Goal: Task Accomplishment & Management: Use online tool/utility

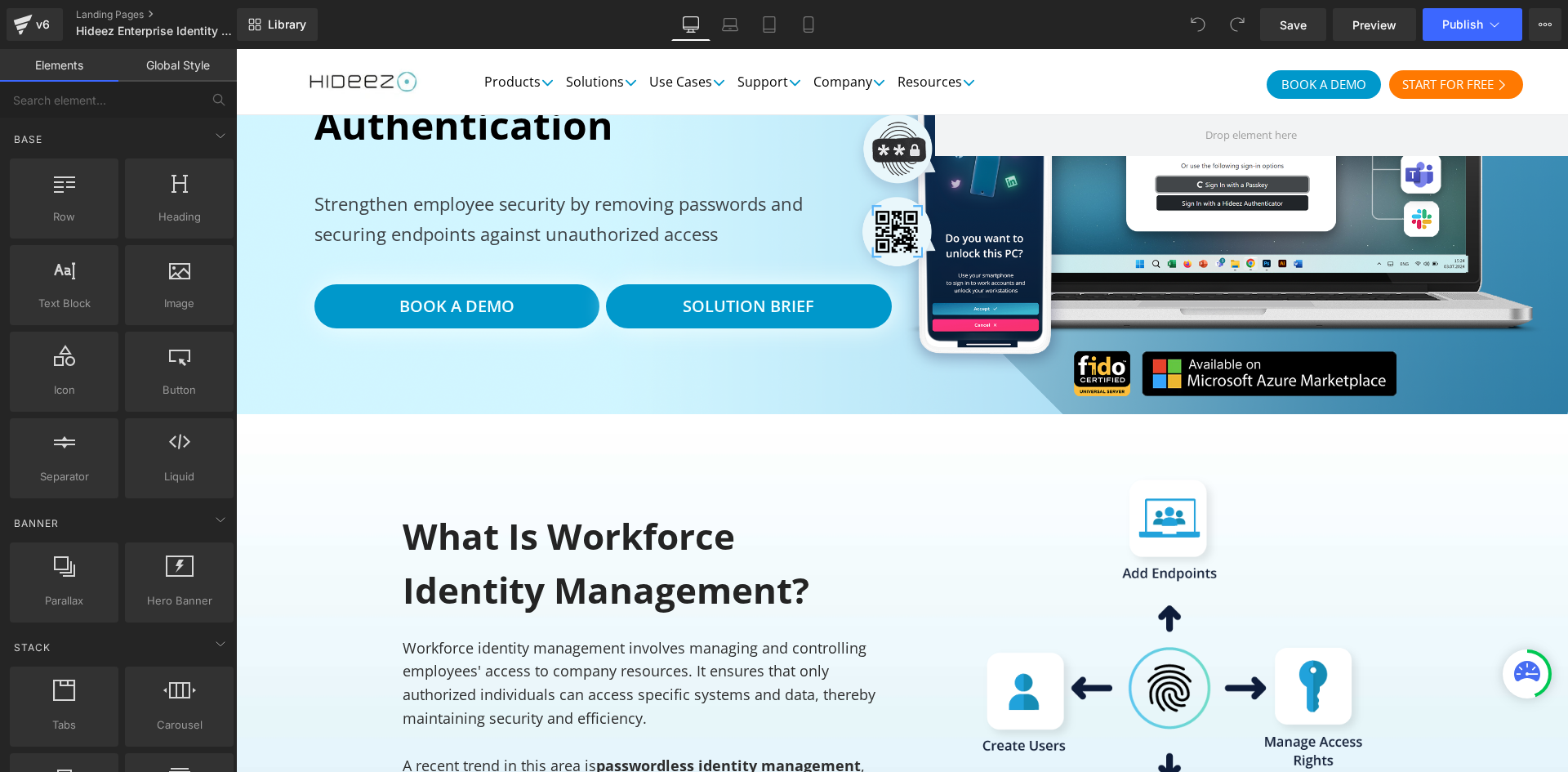
scroll to position [136, 0]
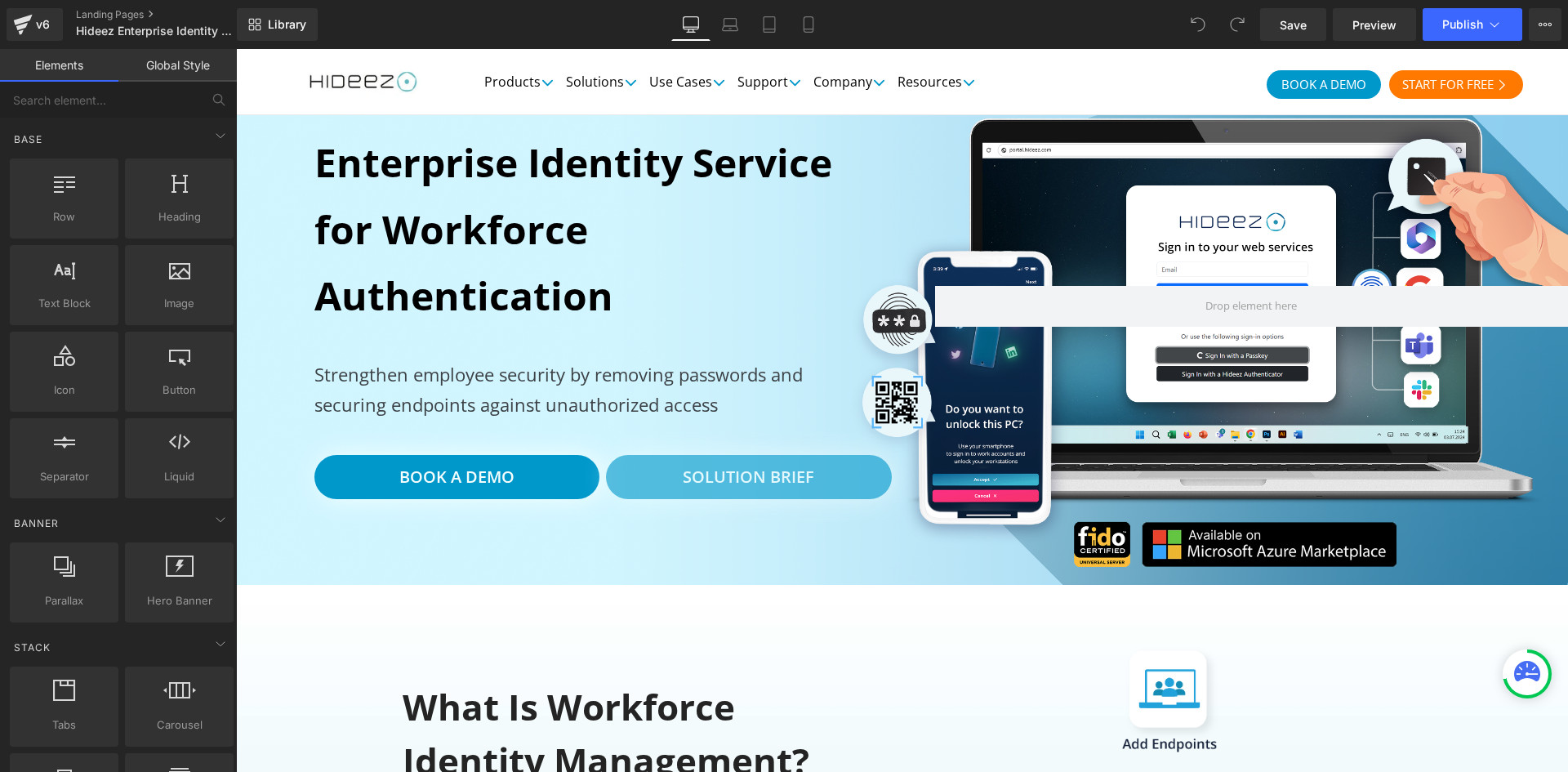
click at [819, 493] on link "Solution Brief" at bounding box center [748, 477] width 285 height 44
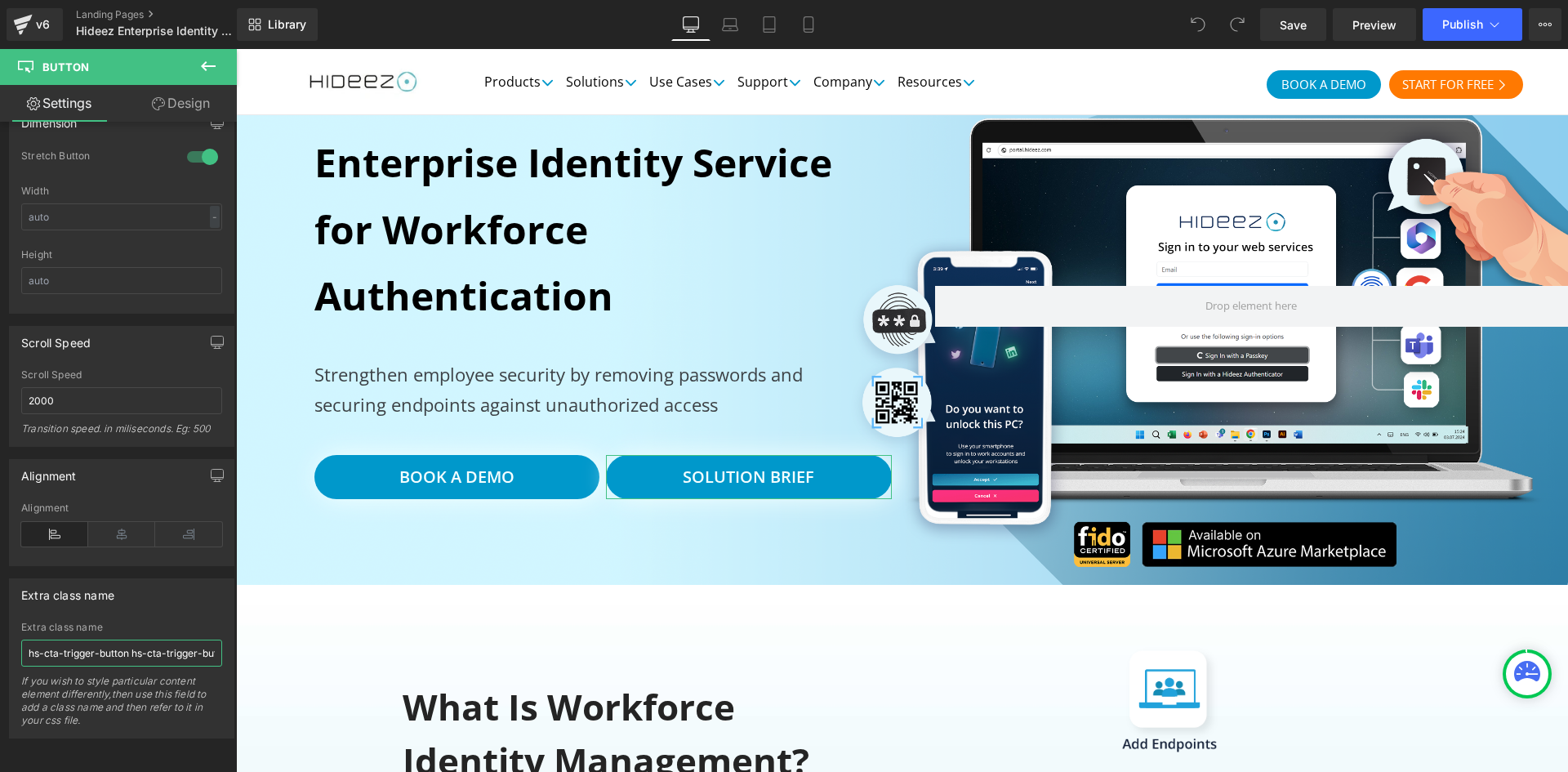
scroll to position [0, 90]
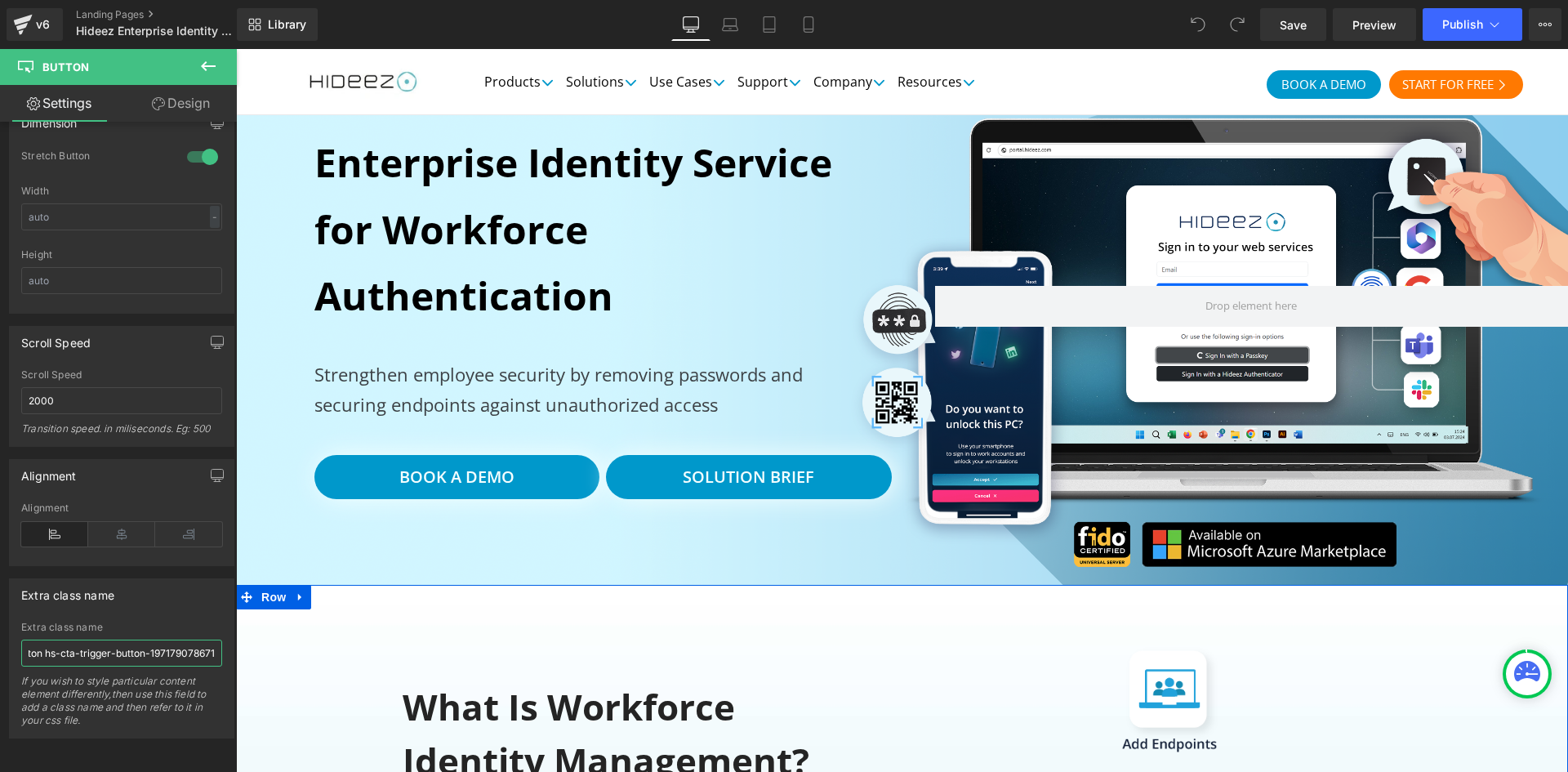
drag, startPoint x: 471, startPoint y: 687, endPoint x: 347, endPoint y: 638, distance: 133.3
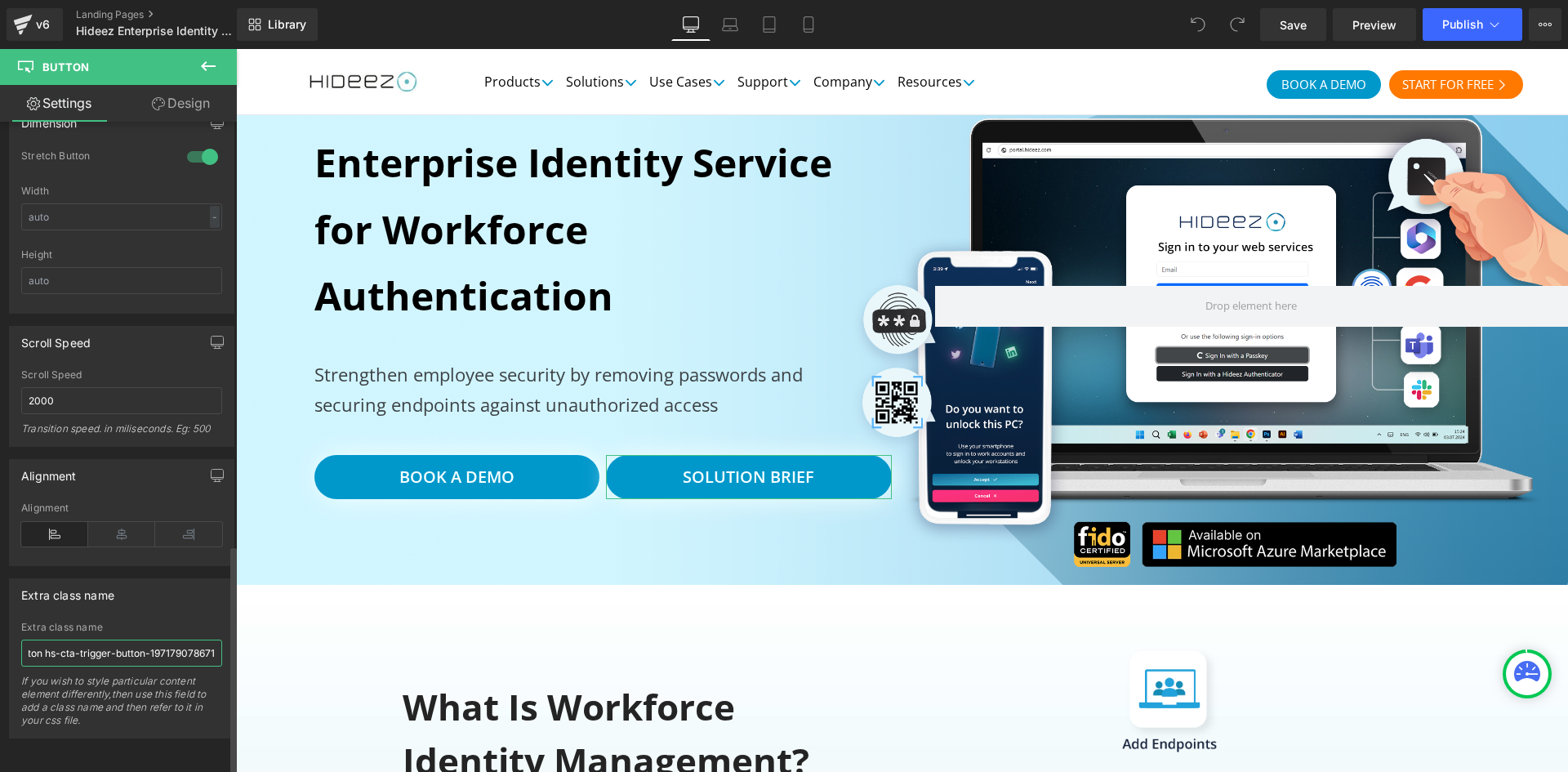
click at [175, 646] on input "hs-cta-trigger-button hs-cta-trigger-button-197179078671" at bounding box center [121, 653] width 201 height 27
drag, startPoint x: 174, startPoint y: 646, endPoint x: 0, endPoint y: 646, distance: 174.0
click at [0, 646] on div "Extra class name hs-cta-trigger-button hs-cta-trigger-button-197179078671 Extra…" at bounding box center [122, 652] width 245 height 172
click at [105, 642] on input "hs-cta-trigger-button hs-cta-trigger-button-197179078671" at bounding box center [121, 653] width 201 height 27
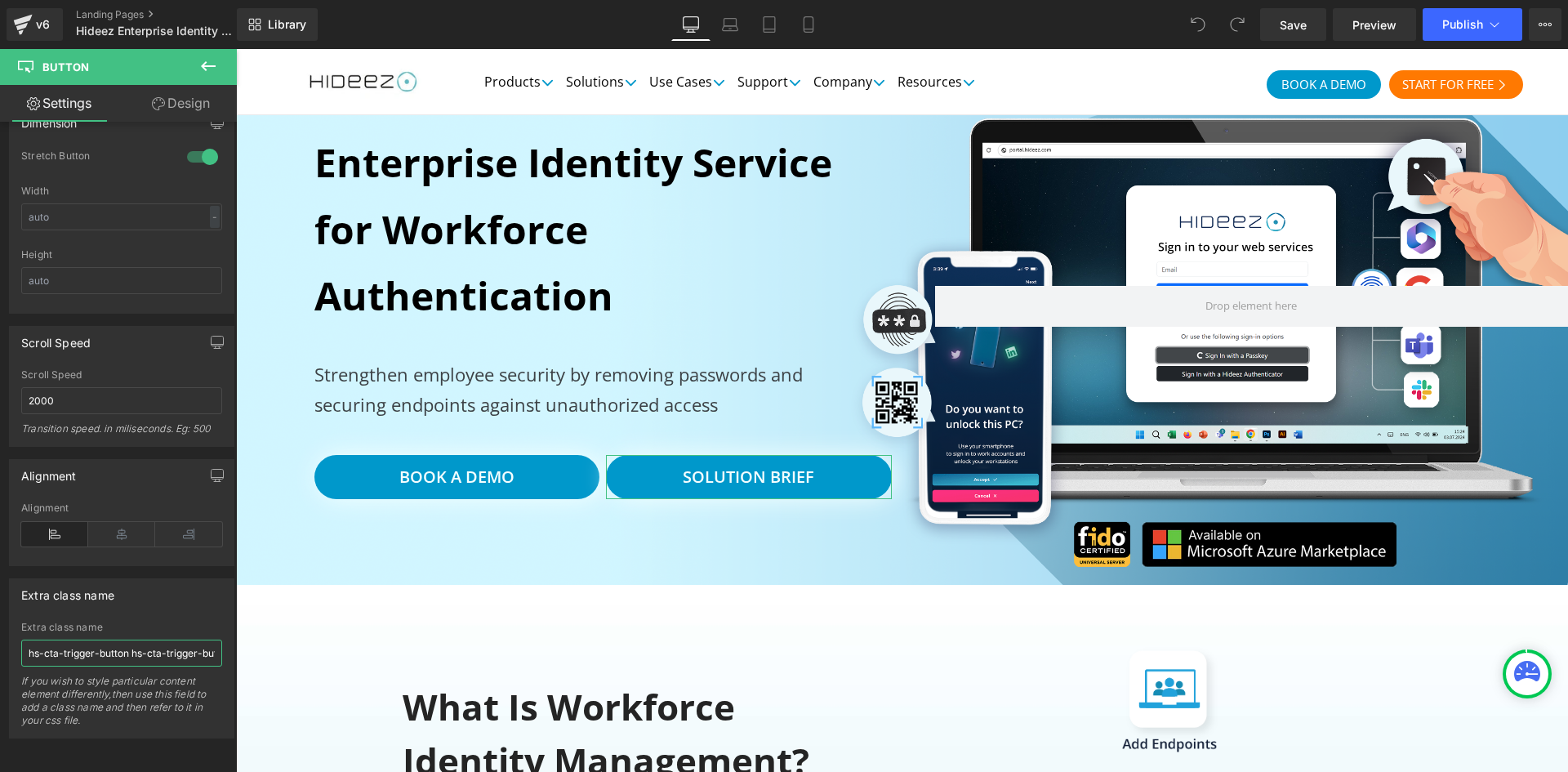
scroll to position [0, 90]
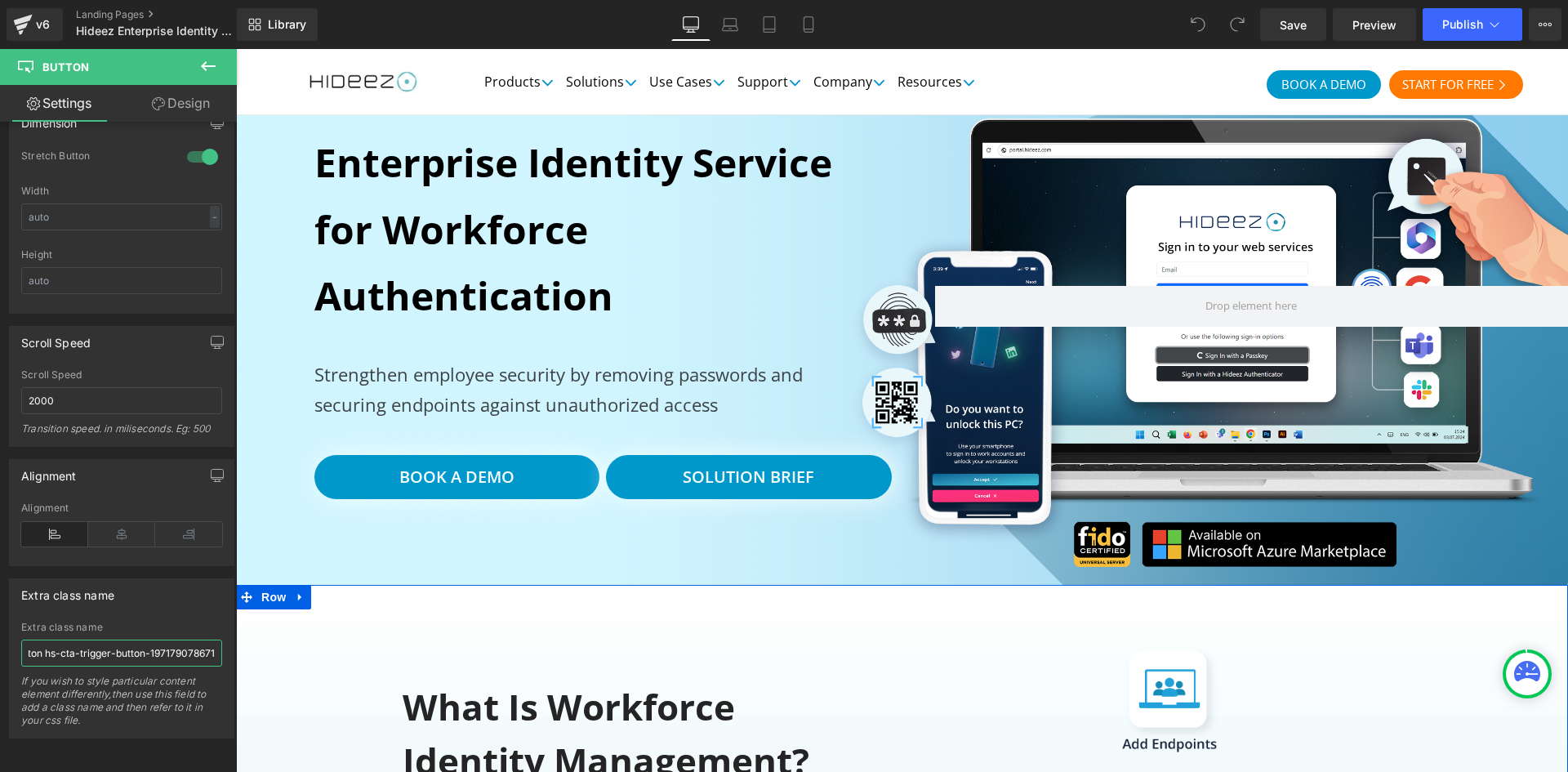
drag, startPoint x: 363, startPoint y: 691, endPoint x: 331, endPoint y: 626, distance: 72.4
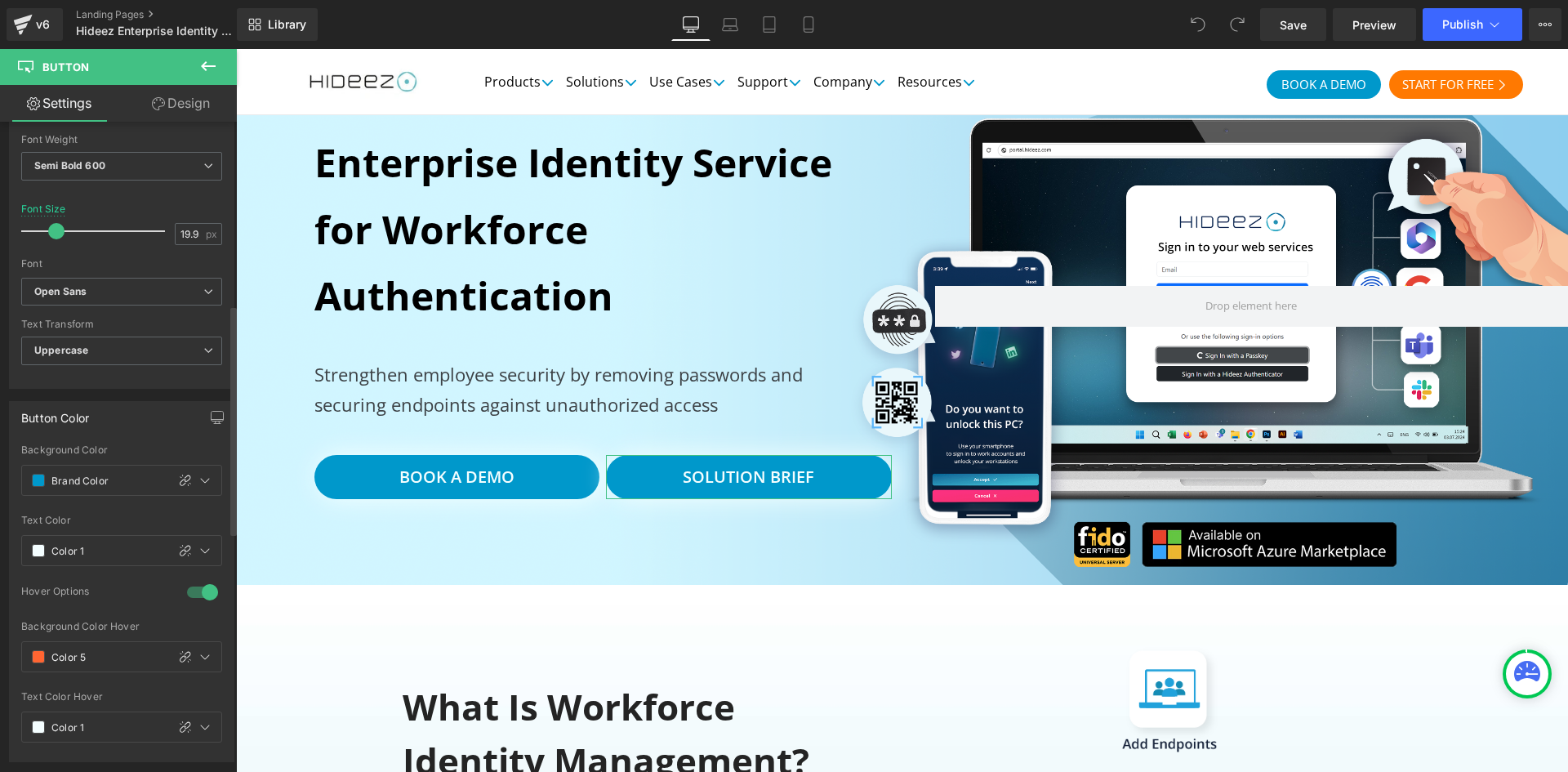
scroll to position [111, 0]
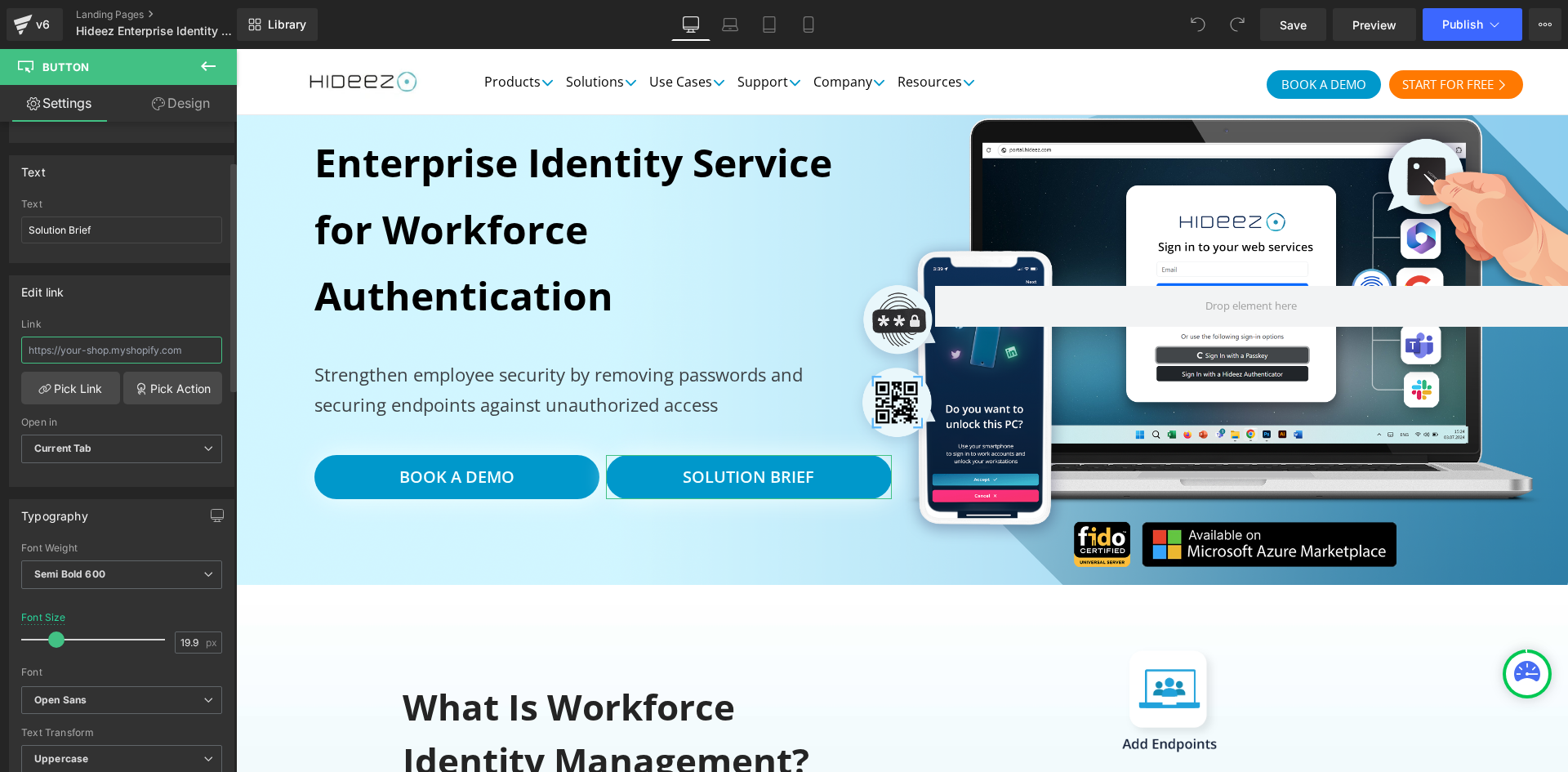
click at [152, 360] on input "text" at bounding box center [121, 349] width 201 height 27
click at [177, 293] on div "Edit link" at bounding box center [121, 291] width 224 height 31
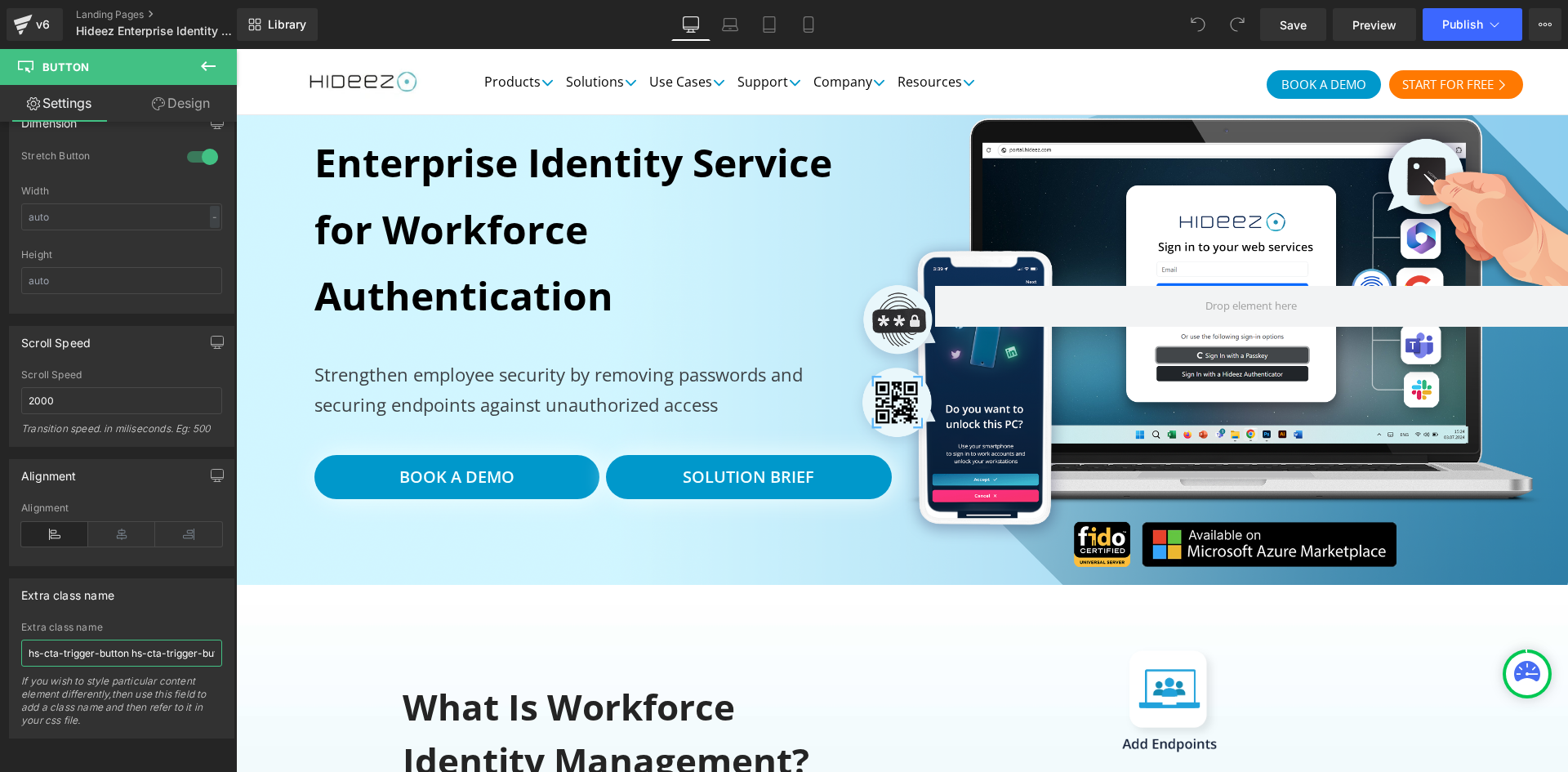
scroll to position [0, 90]
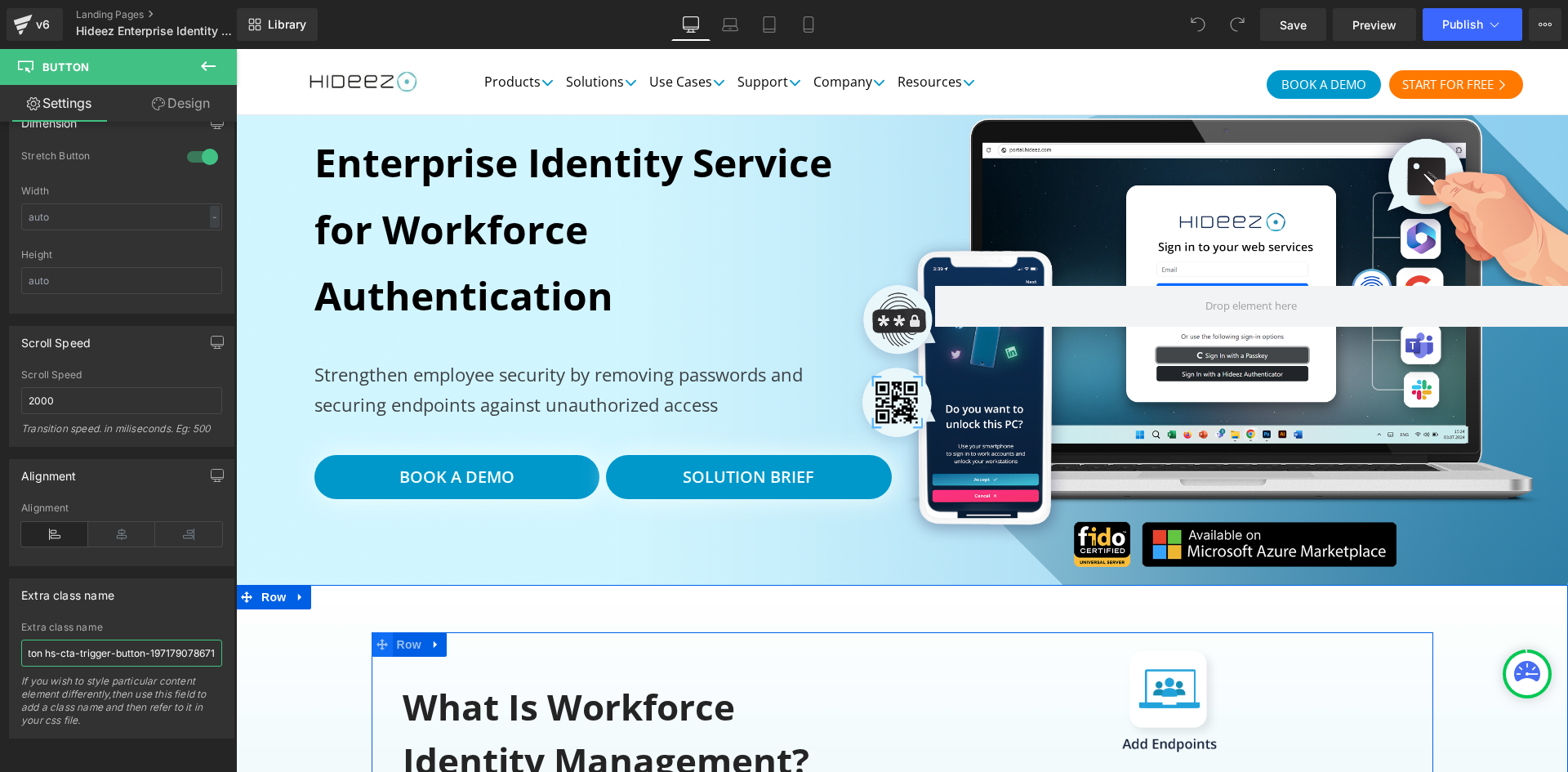
drag, startPoint x: 425, startPoint y: 687, endPoint x: 386, endPoint y: 641, distance: 60.3
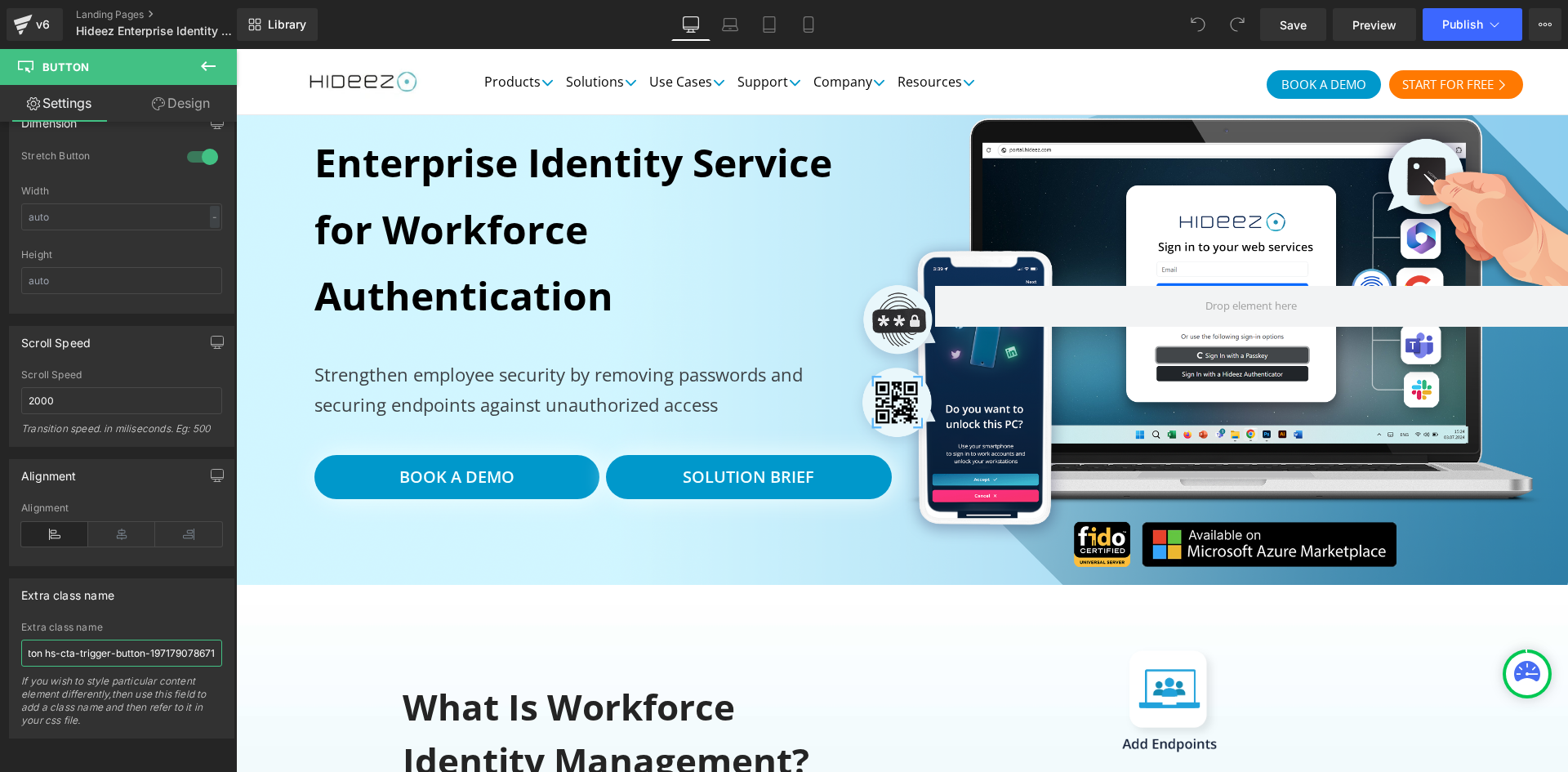
scroll to position [0, 0]
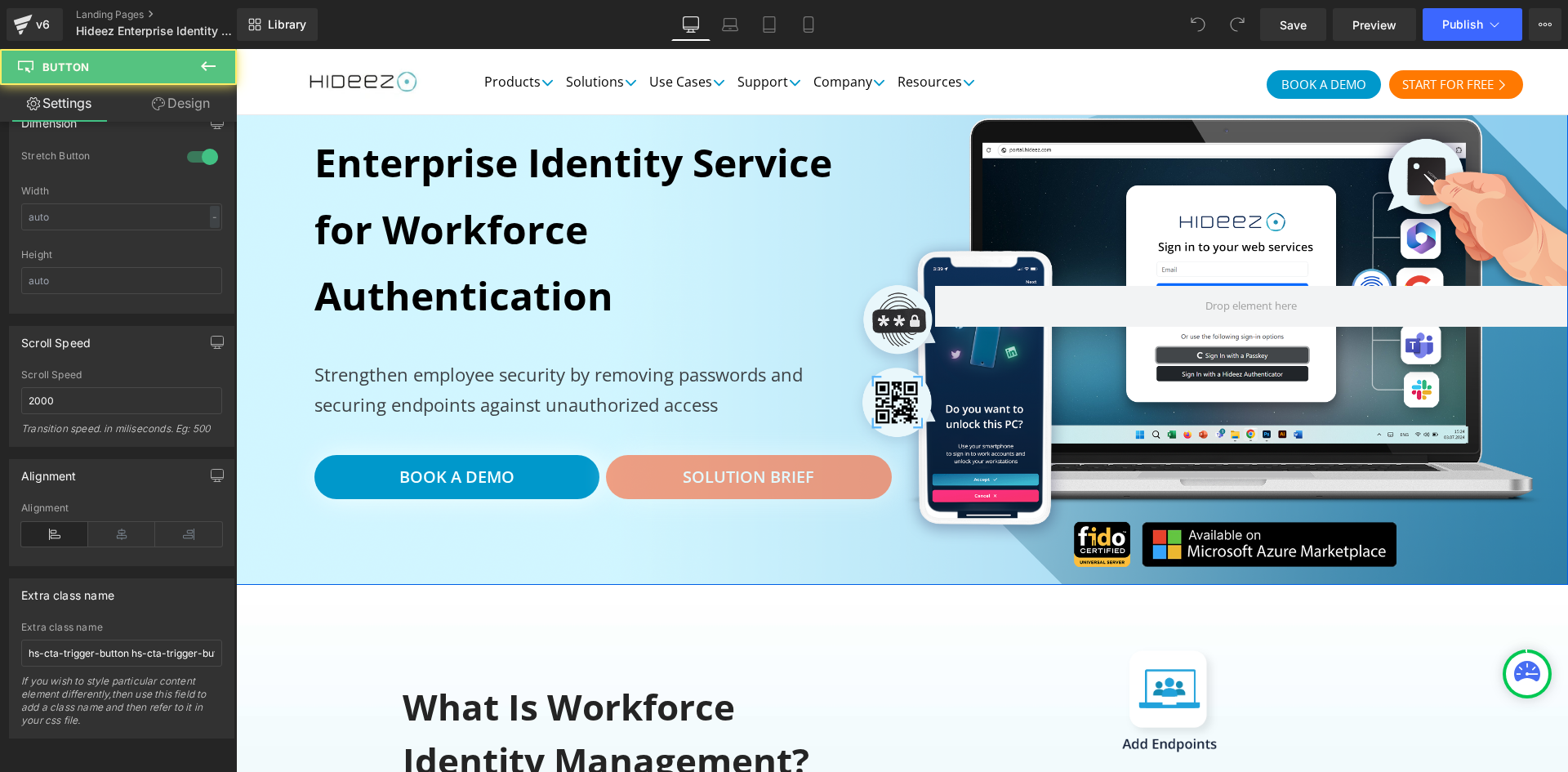
click at [805, 488] on link "Solution Brief" at bounding box center [748, 477] width 285 height 44
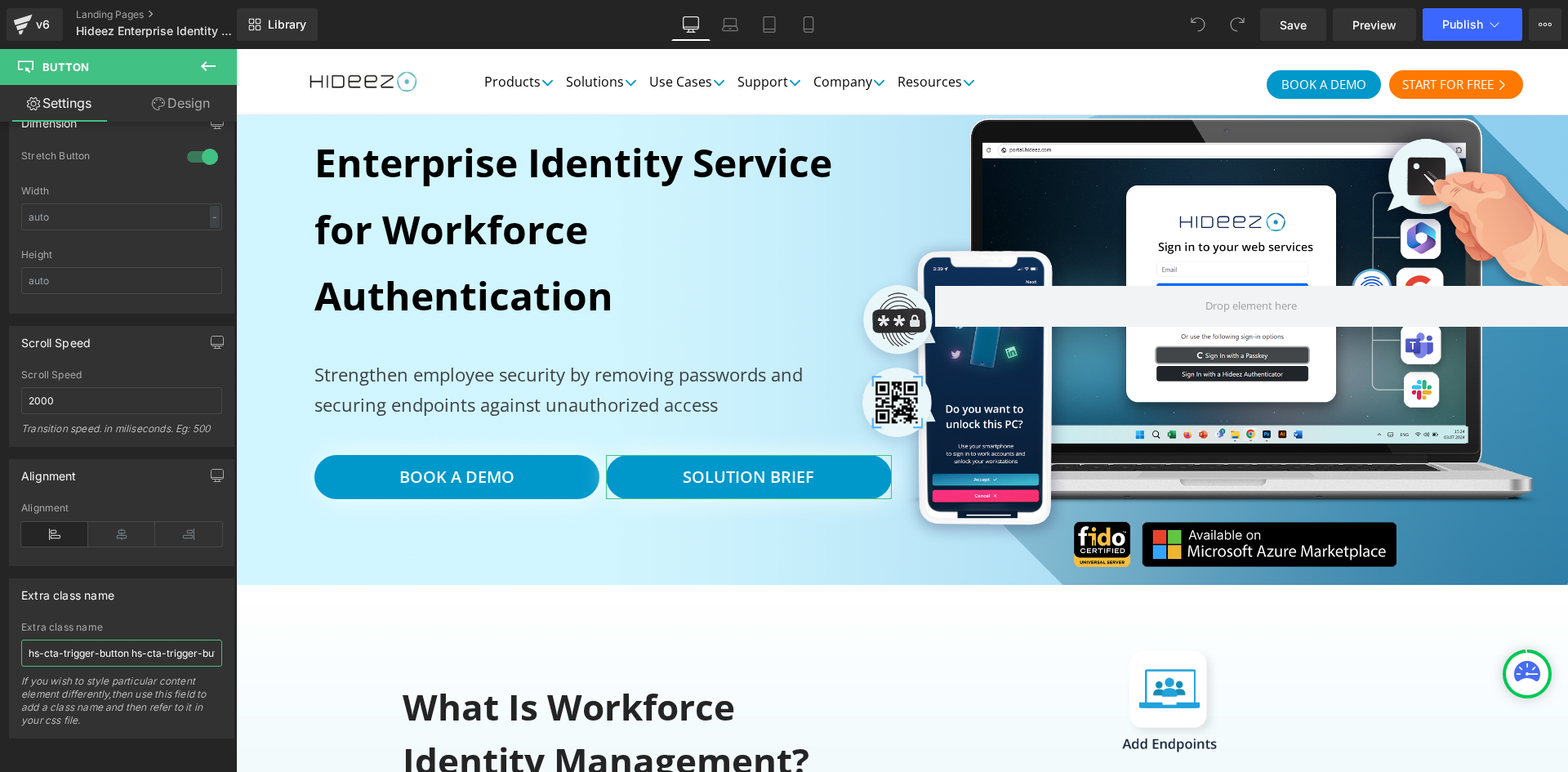
scroll to position [0, 90]
drag, startPoint x: 442, startPoint y: 699, endPoint x: 423, endPoint y: 650, distance: 52.6
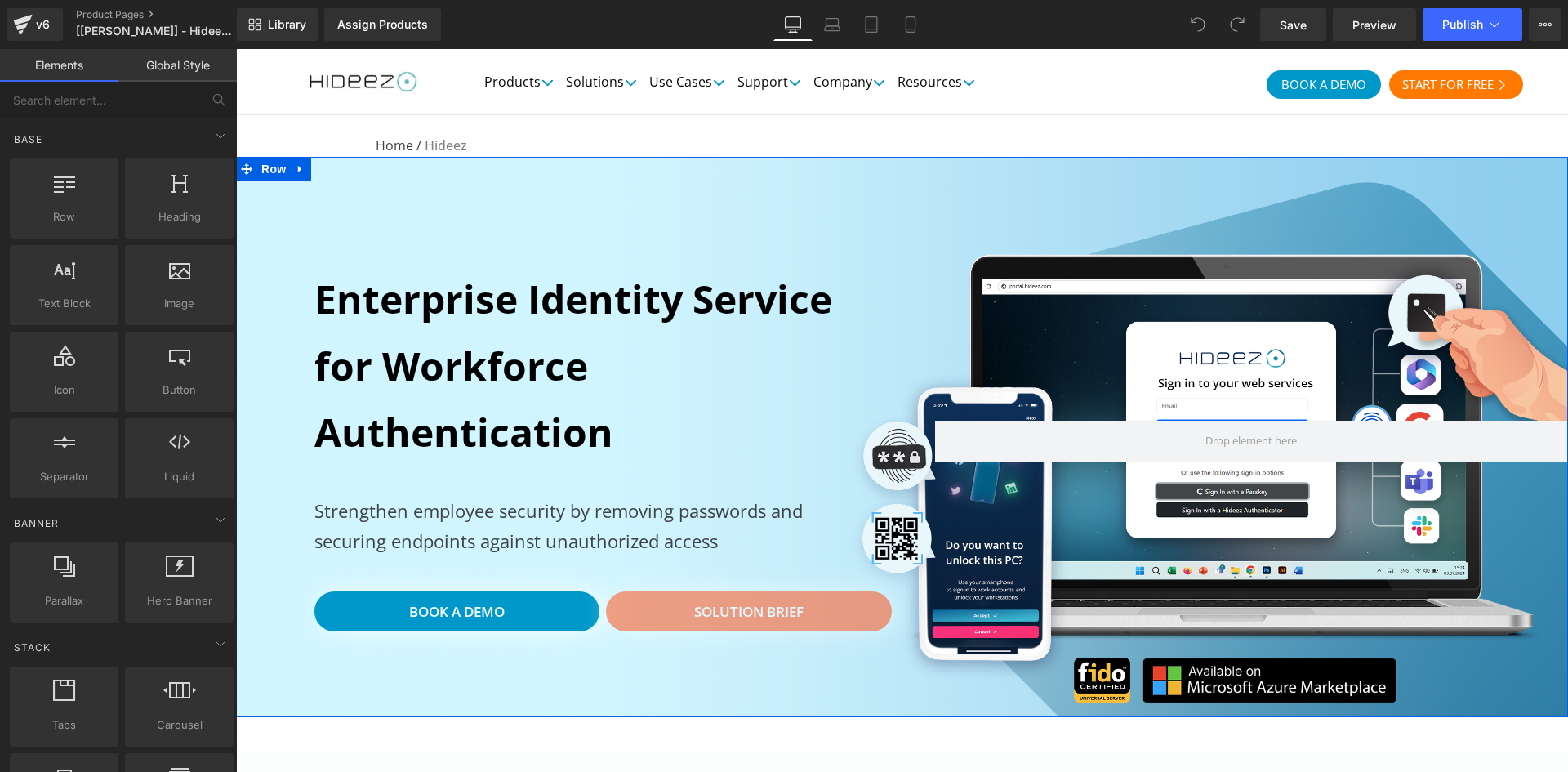
click at [769, 627] on link "Solution Brief" at bounding box center [748, 612] width 285 height 41
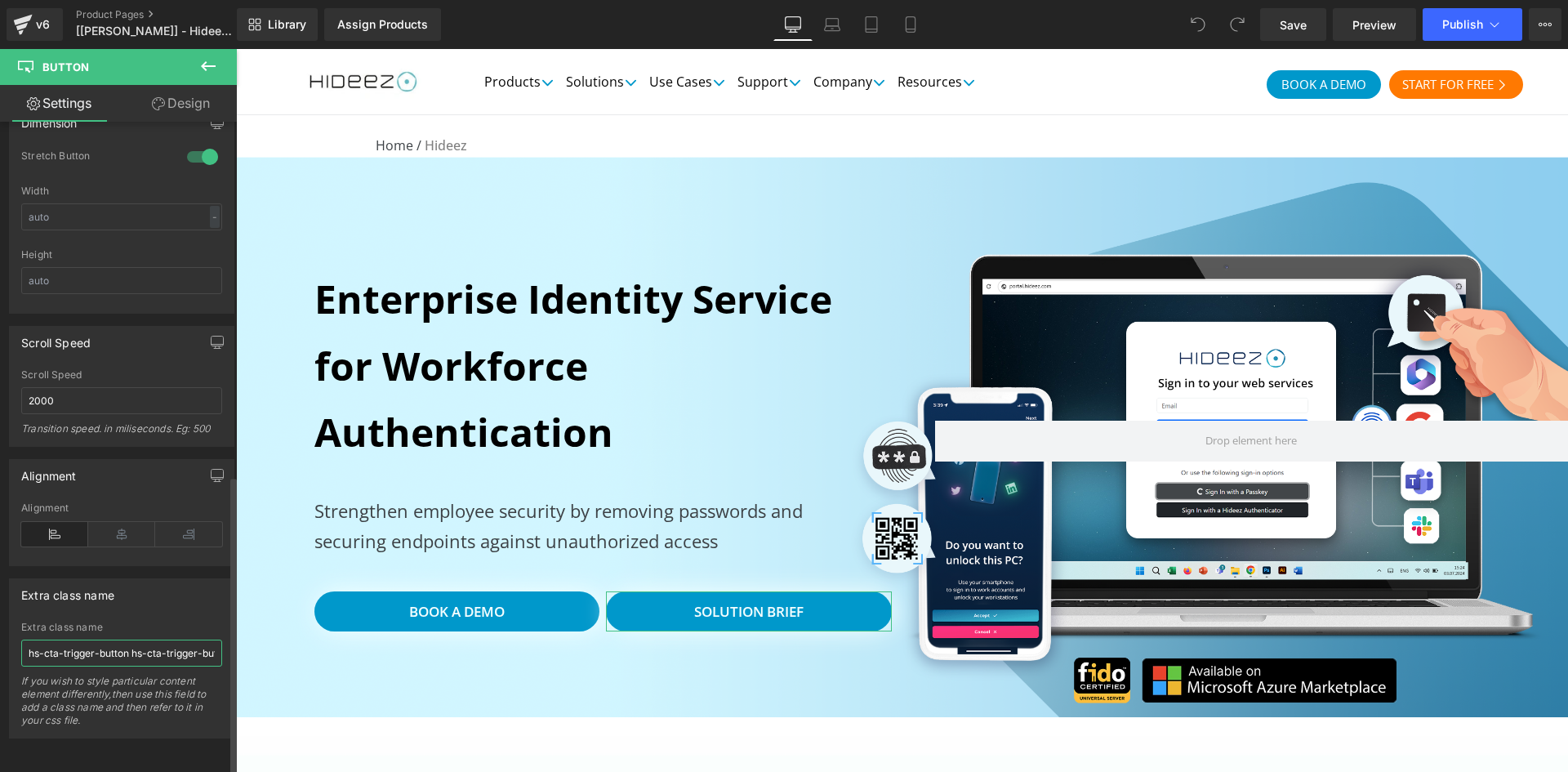
scroll to position [0, 90]
drag, startPoint x: 141, startPoint y: 642, endPoint x: 222, endPoint y: 643, distance: 81.0
click at [222, 643] on div "hs-cta-trigger-button hs-cta-trigger-button-197179078671 Extra class name hs-ct…" at bounding box center [121, 679] width 224 height 116
click at [173, 640] on input "hs-cta-trigger-button hs-cta-trigger-button-197179078671" at bounding box center [121, 653] width 201 height 27
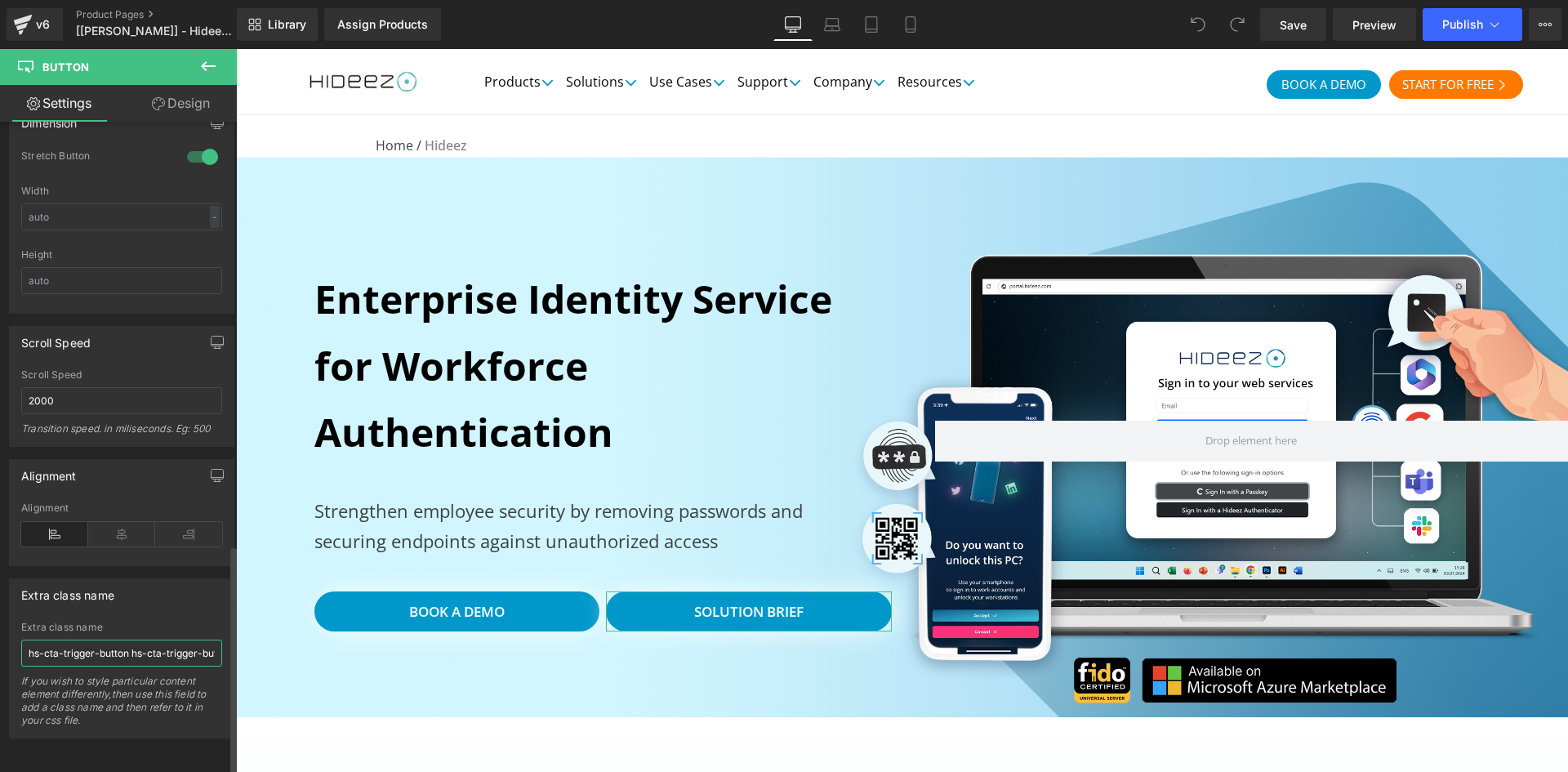
drag, startPoint x: 173, startPoint y: 634, endPoint x: 0, endPoint y: 640, distance: 173.1
click at [0, 640] on div "Extra class name hs-cta-trigger-button hs-cta-trigger-button-197179078671 Extra…" at bounding box center [122, 652] width 245 height 172
click at [1550, 31] on button "View Live Page View with current Template Save Template to Library Schedule Pub…" at bounding box center [1544, 24] width 33 height 33
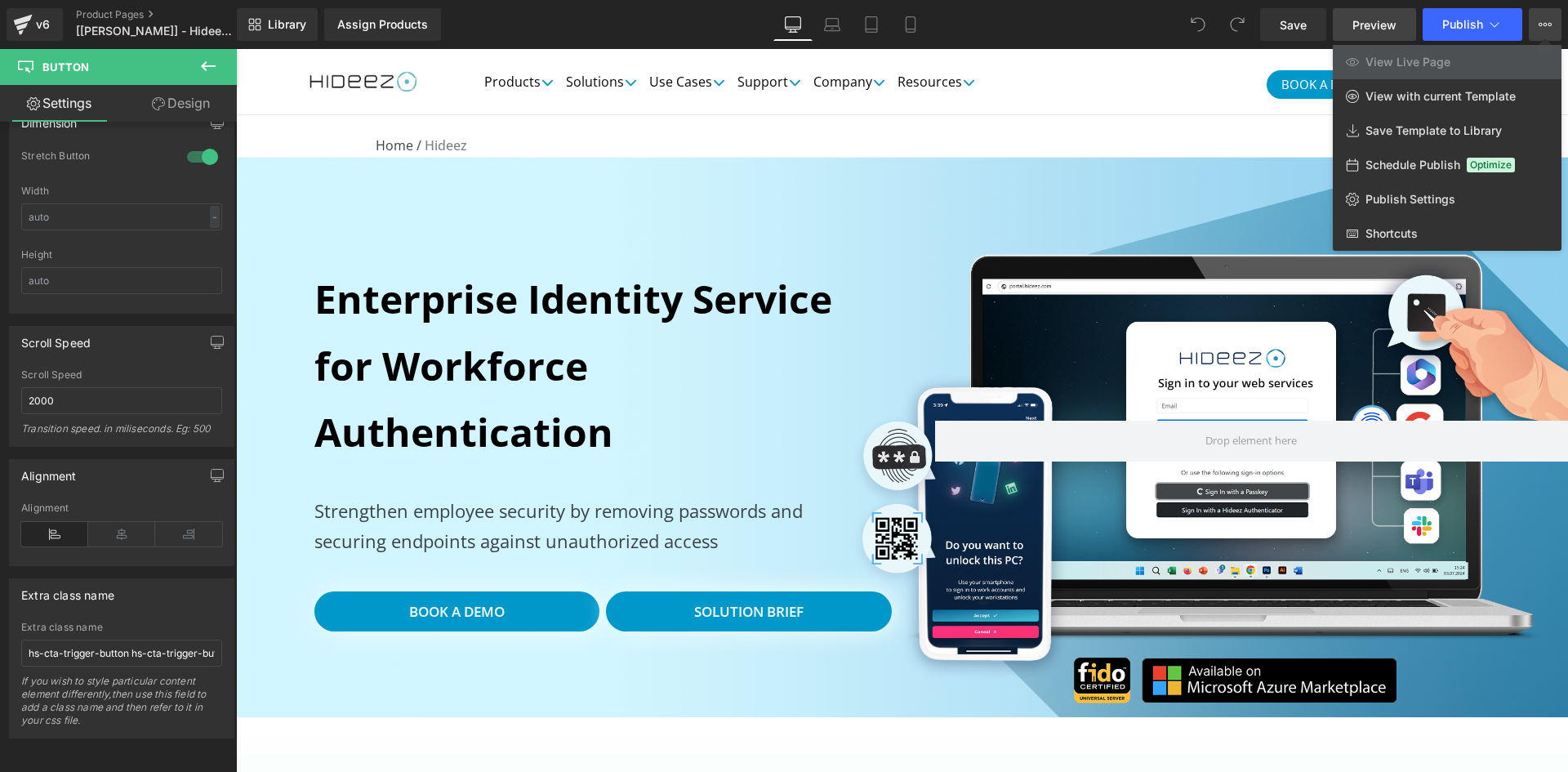
click at [1353, 20] on span "Preview" at bounding box center [1374, 24] width 44 height 17
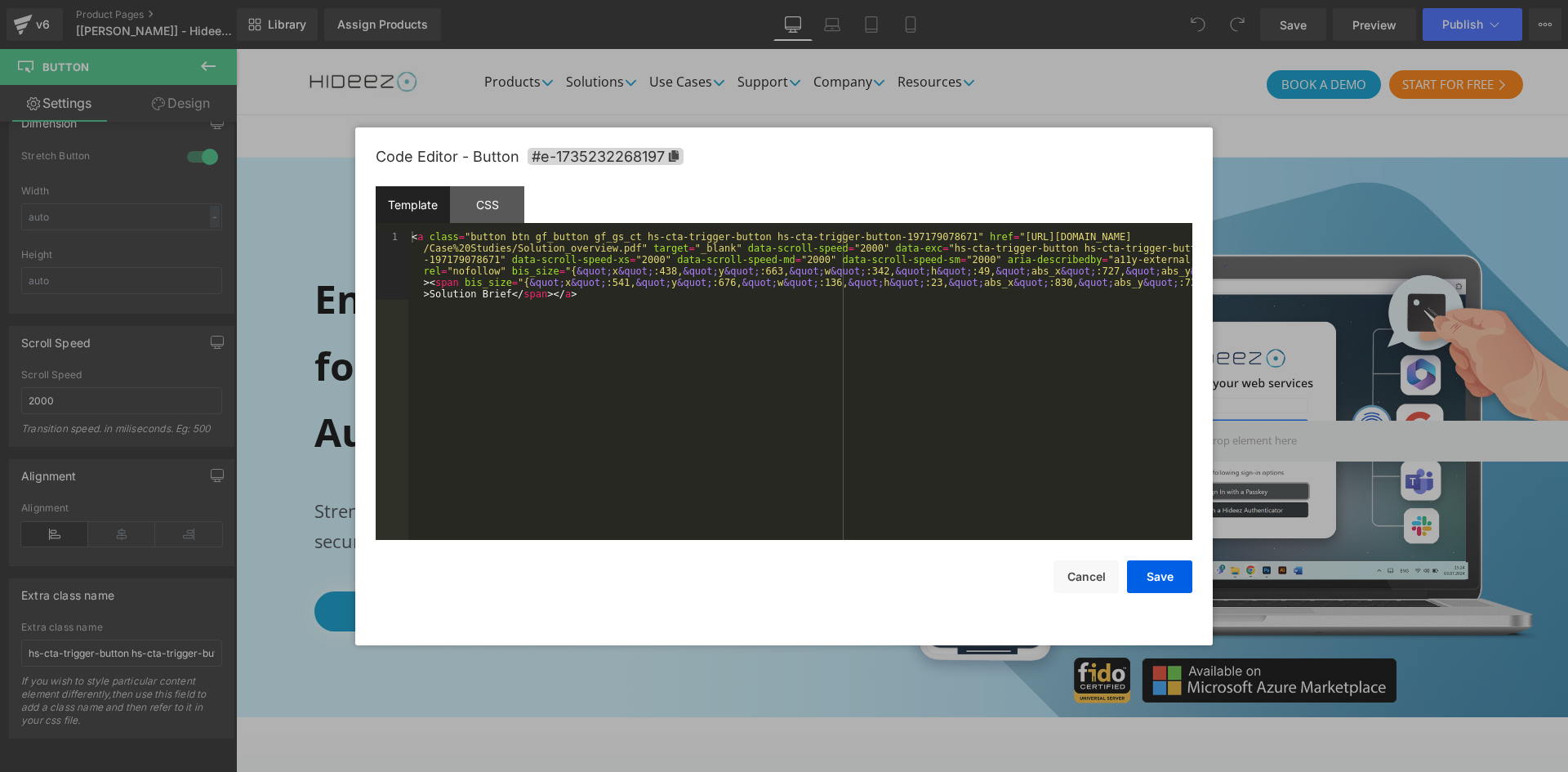
click at [766, 0] on div "You are previewing how the will restyle your page. You can not edit Elements in…" at bounding box center [784, 0] width 1568 height 0
click at [492, 204] on div "CSS" at bounding box center [486, 204] width 75 height 37
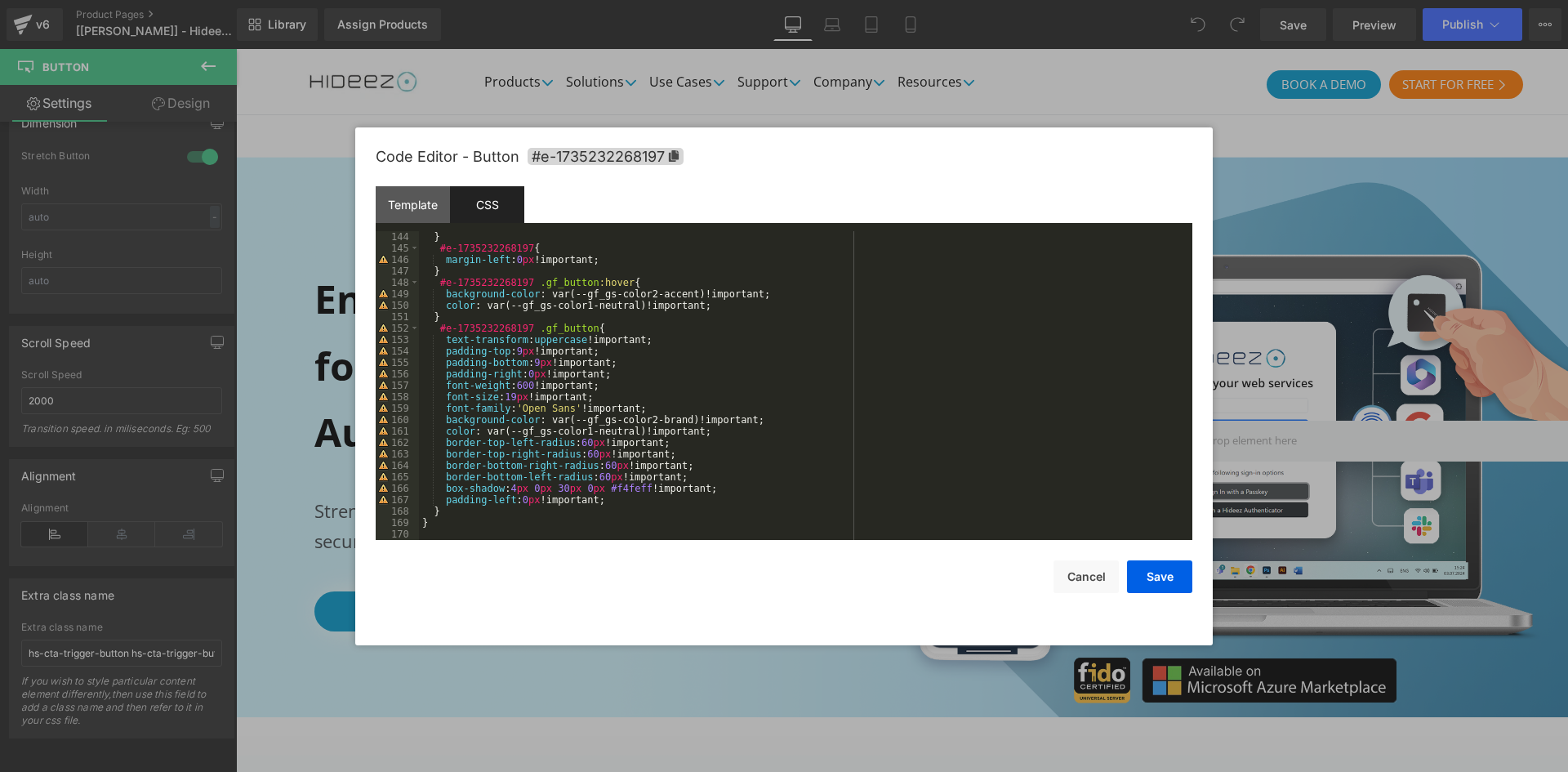
scroll to position [1636, 0]
click at [436, 191] on div "Template" at bounding box center [413, 204] width 75 height 37
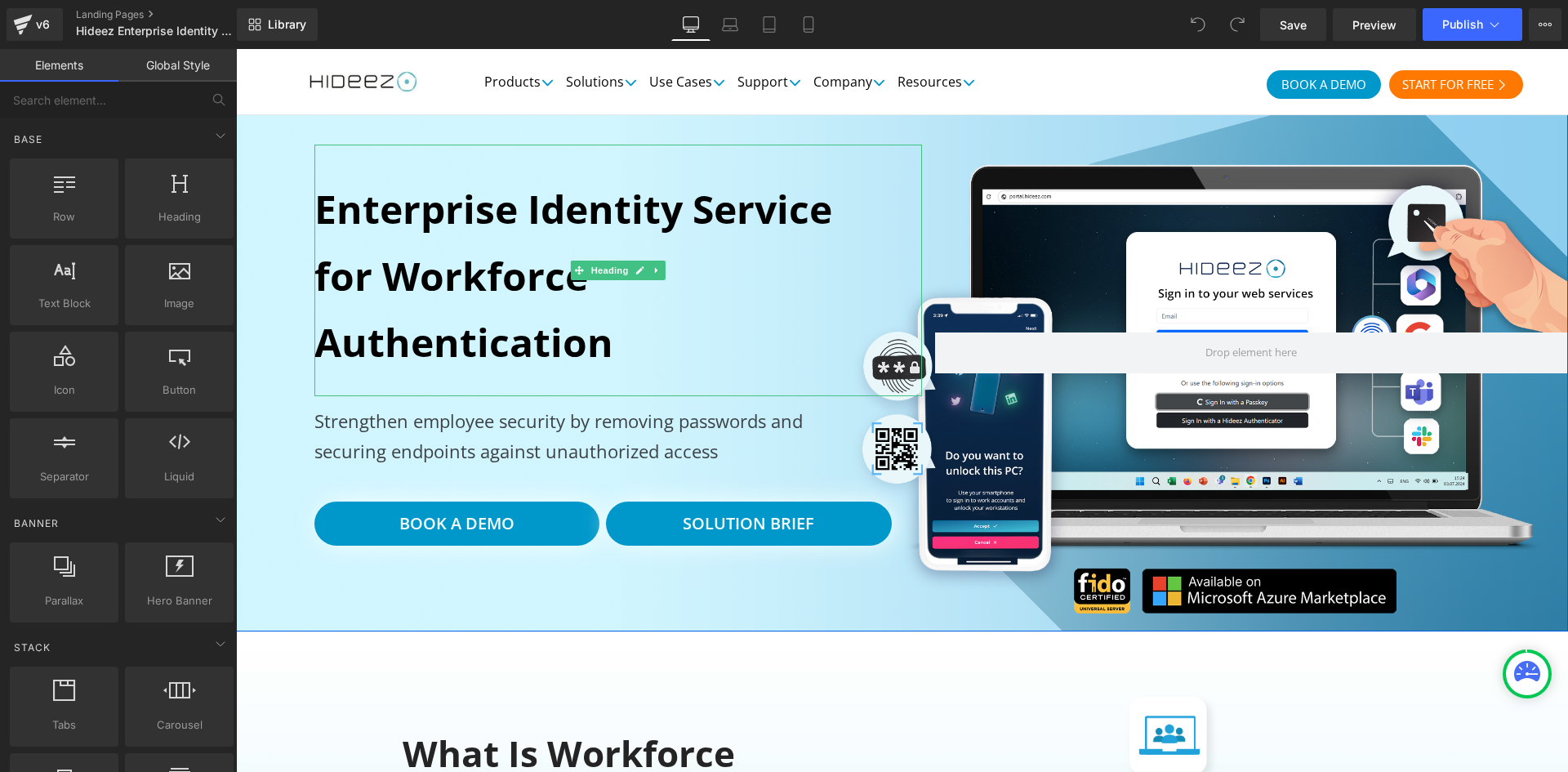
scroll to position [272, 0]
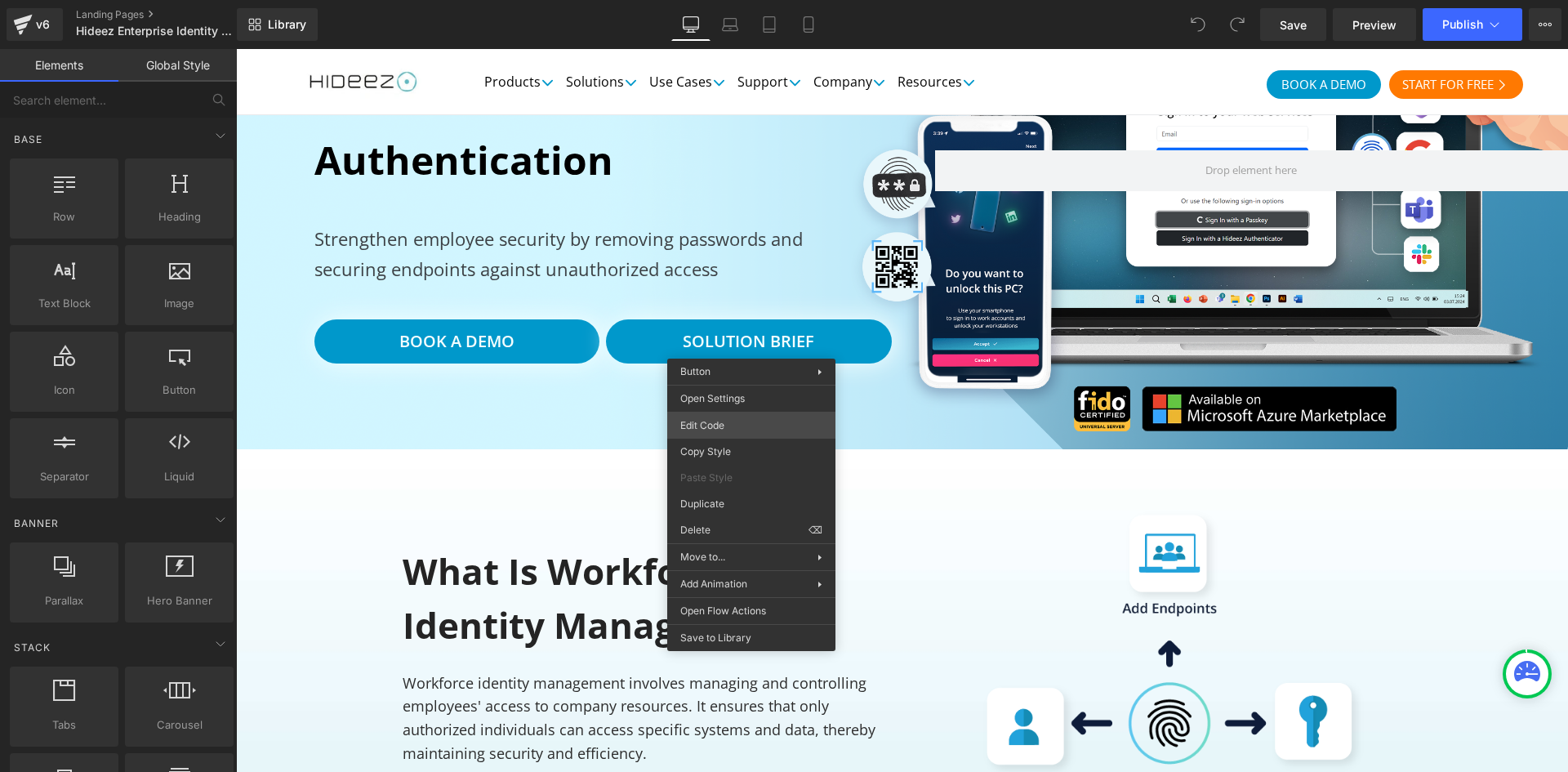
click at [784, 0] on div "You are previewing how the will restyle your page. You can not edit Elements in…" at bounding box center [784, 0] width 1568 height 0
